Goal: Information Seeking & Learning: Learn about a topic

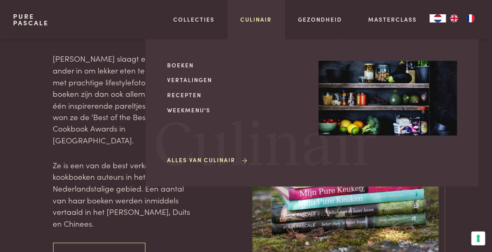
click at [260, 22] on link "Culinair" at bounding box center [256, 19] width 31 height 9
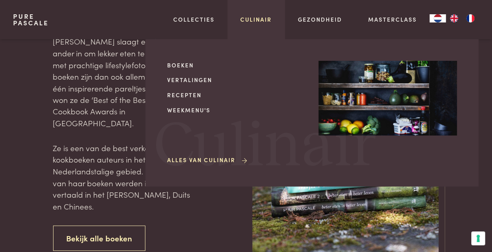
scroll to position [257, 0]
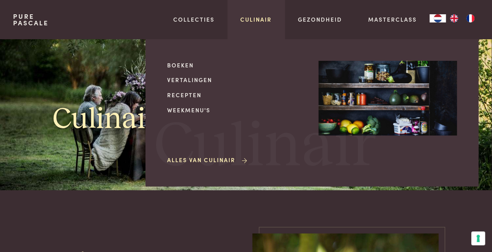
click at [256, 18] on link "Culinair" at bounding box center [256, 19] width 31 height 9
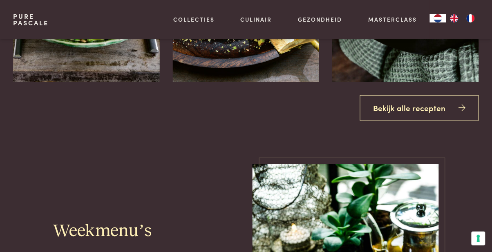
scroll to position [721, 0]
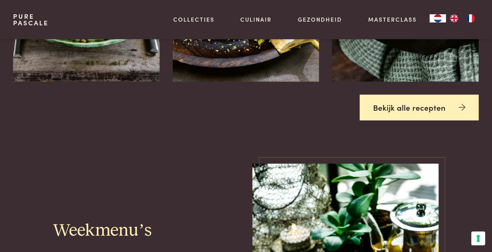
click at [421, 121] on link "Bekijk alle recepten" at bounding box center [419, 108] width 119 height 26
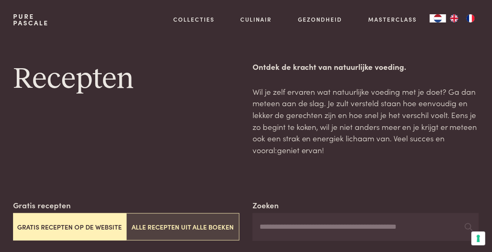
click at [214, 230] on button "Alle recepten uit alle boeken" at bounding box center [182, 226] width 113 height 27
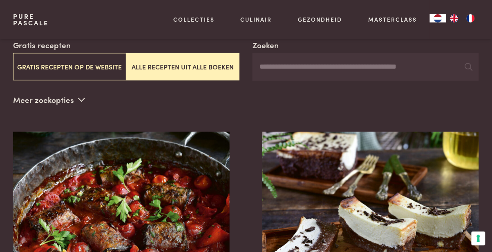
scroll to position [164, 0]
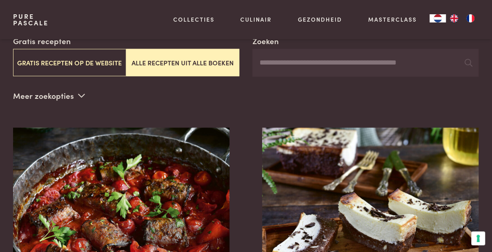
click at [276, 61] on input "Zoeken" at bounding box center [366, 63] width 227 height 28
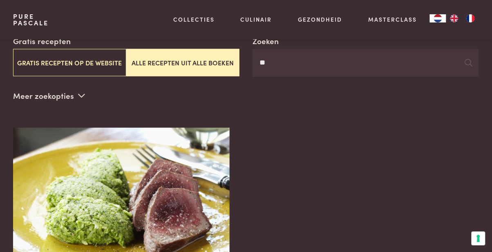
type input "*"
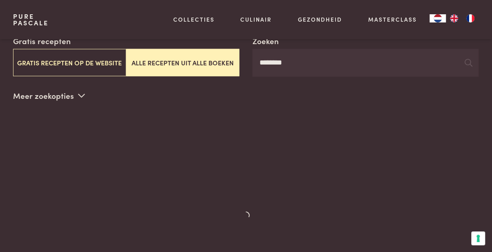
type input "********"
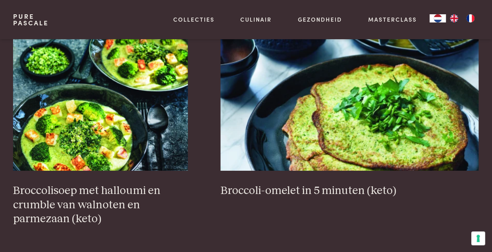
scroll to position [1210, 0]
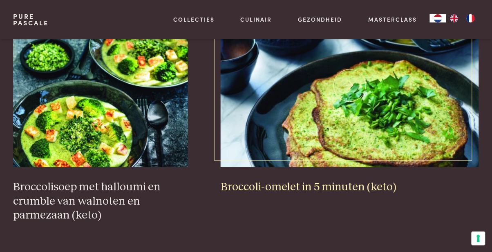
click at [425, 141] on img at bounding box center [350, 86] width 258 height 164
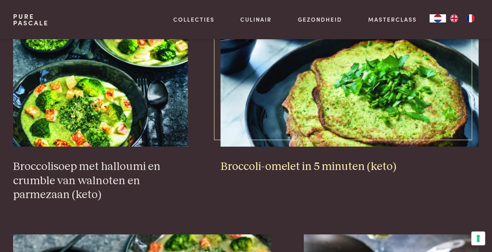
scroll to position [1236, 0]
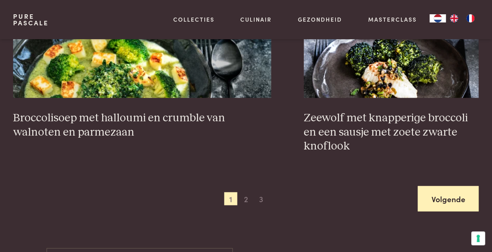
click at [458, 206] on link "Volgende" at bounding box center [448, 199] width 61 height 26
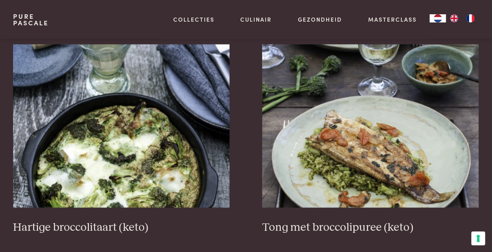
scroll to position [248, 0]
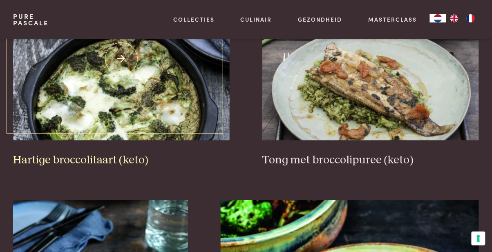
click at [151, 115] on img at bounding box center [121, 59] width 217 height 164
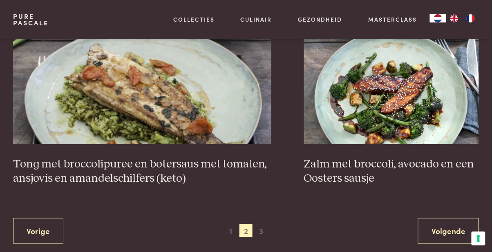
scroll to position [1484, 0]
click at [261, 231] on span "3" at bounding box center [261, 230] width 13 height 13
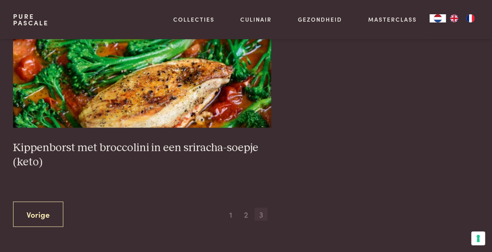
scroll to position [800, 0]
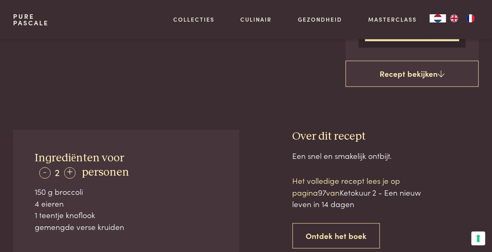
scroll to position [244, 0]
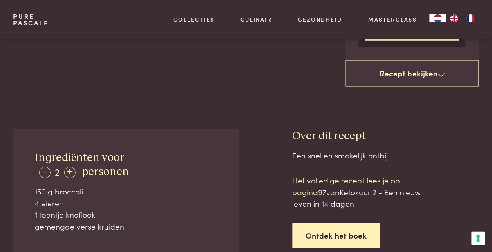
click at [344, 230] on link "Ontdek het boek" at bounding box center [337, 236] width 88 height 26
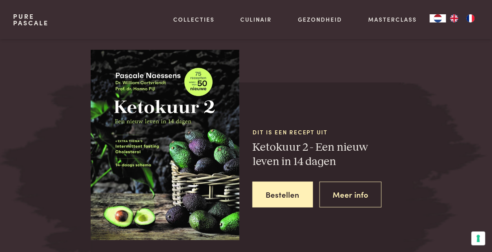
scroll to position [718, 0]
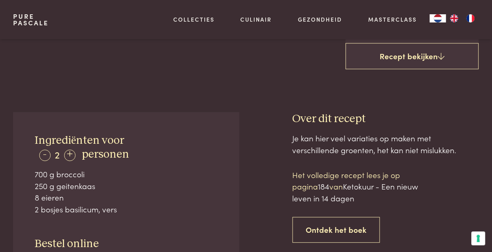
scroll to position [278, 0]
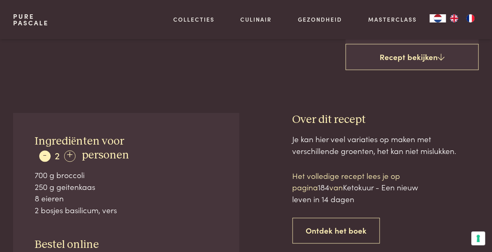
click at [46, 153] on div "-" at bounding box center [44, 156] width 11 height 11
